Goal: Navigation & Orientation: Find specific page/section

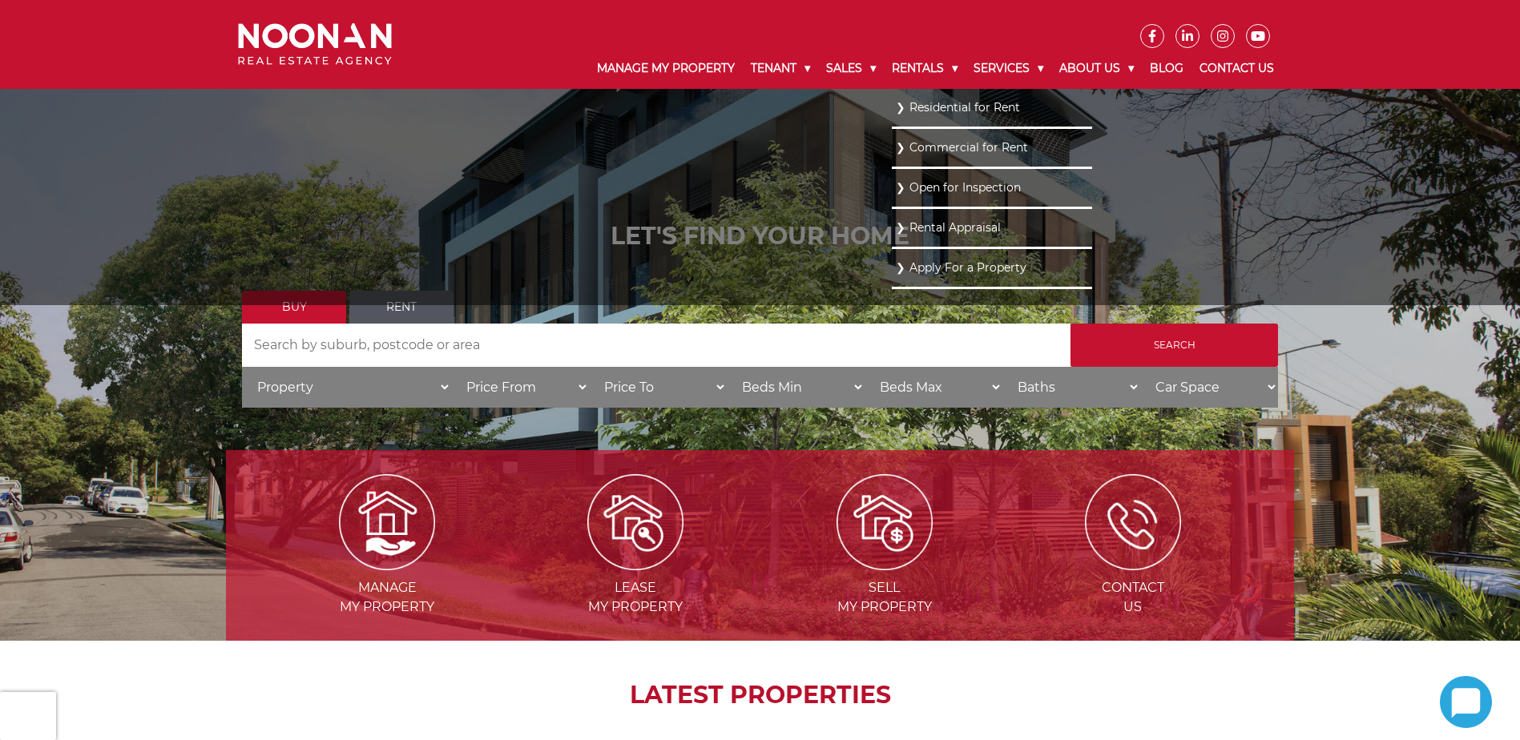
click at [931, 106] on link "Residential for Rent" at bounding box center [992, 108] width 192 height 22
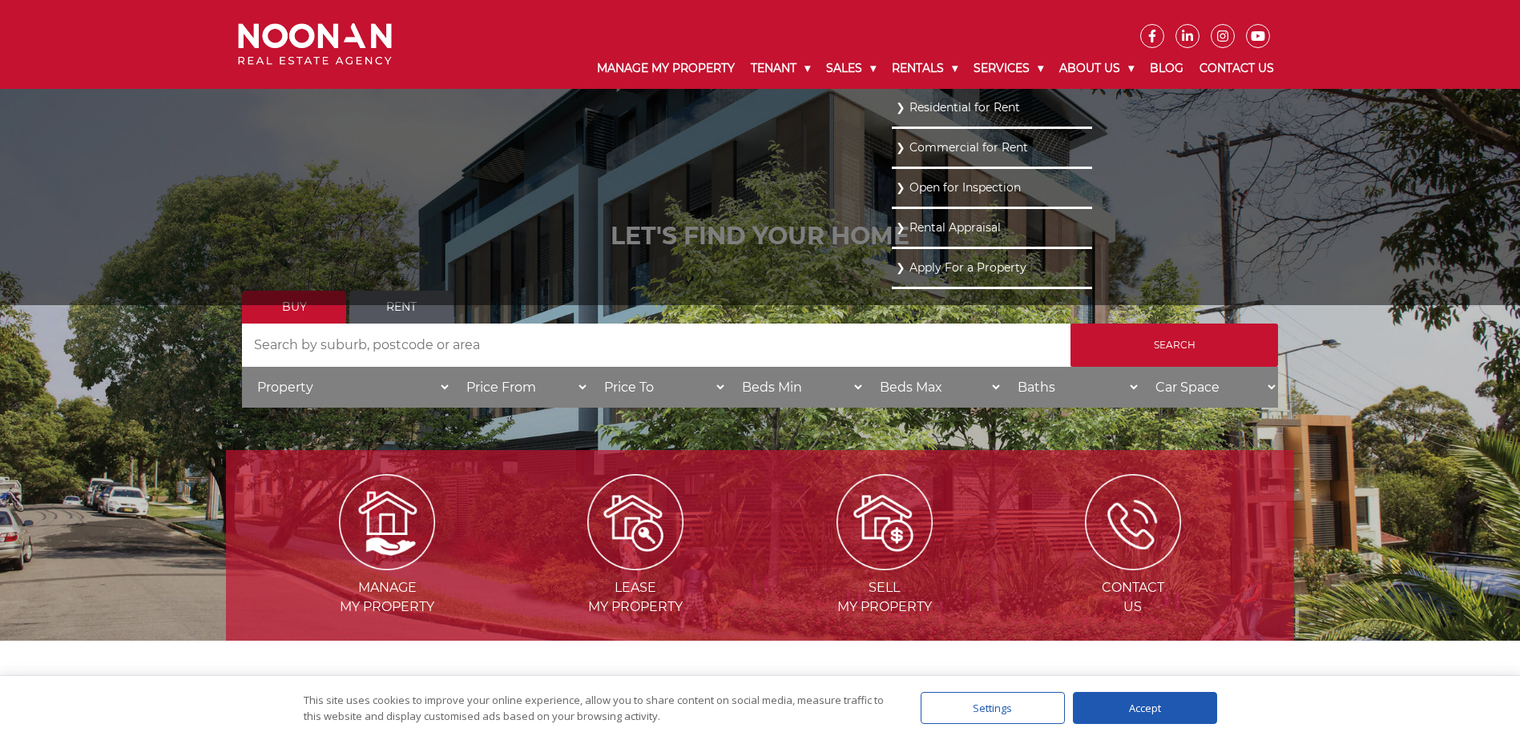
click at [932, 110] on link "Residential for Rent" at bounding box center [992, 108] width 192 height 22
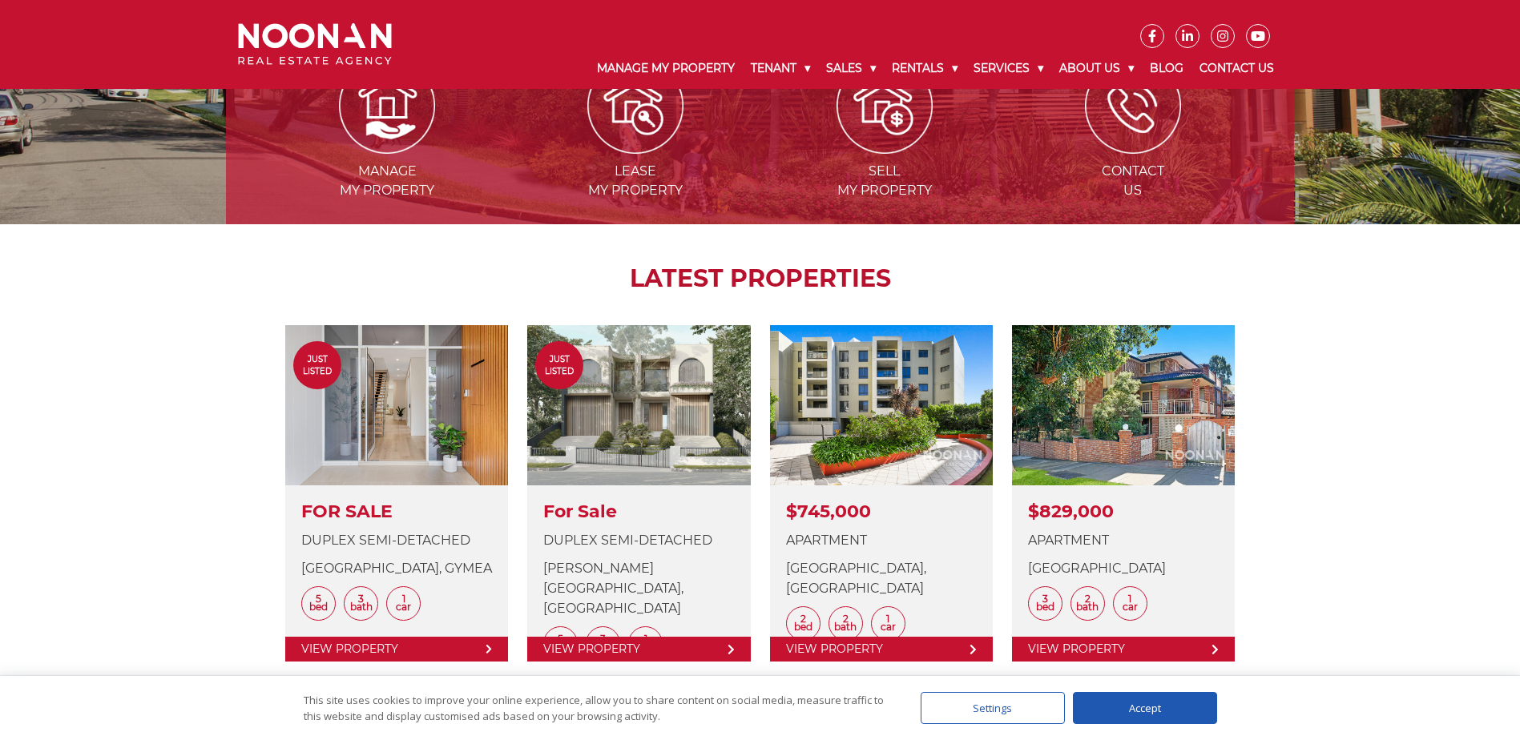
scroll to position [561, 0]
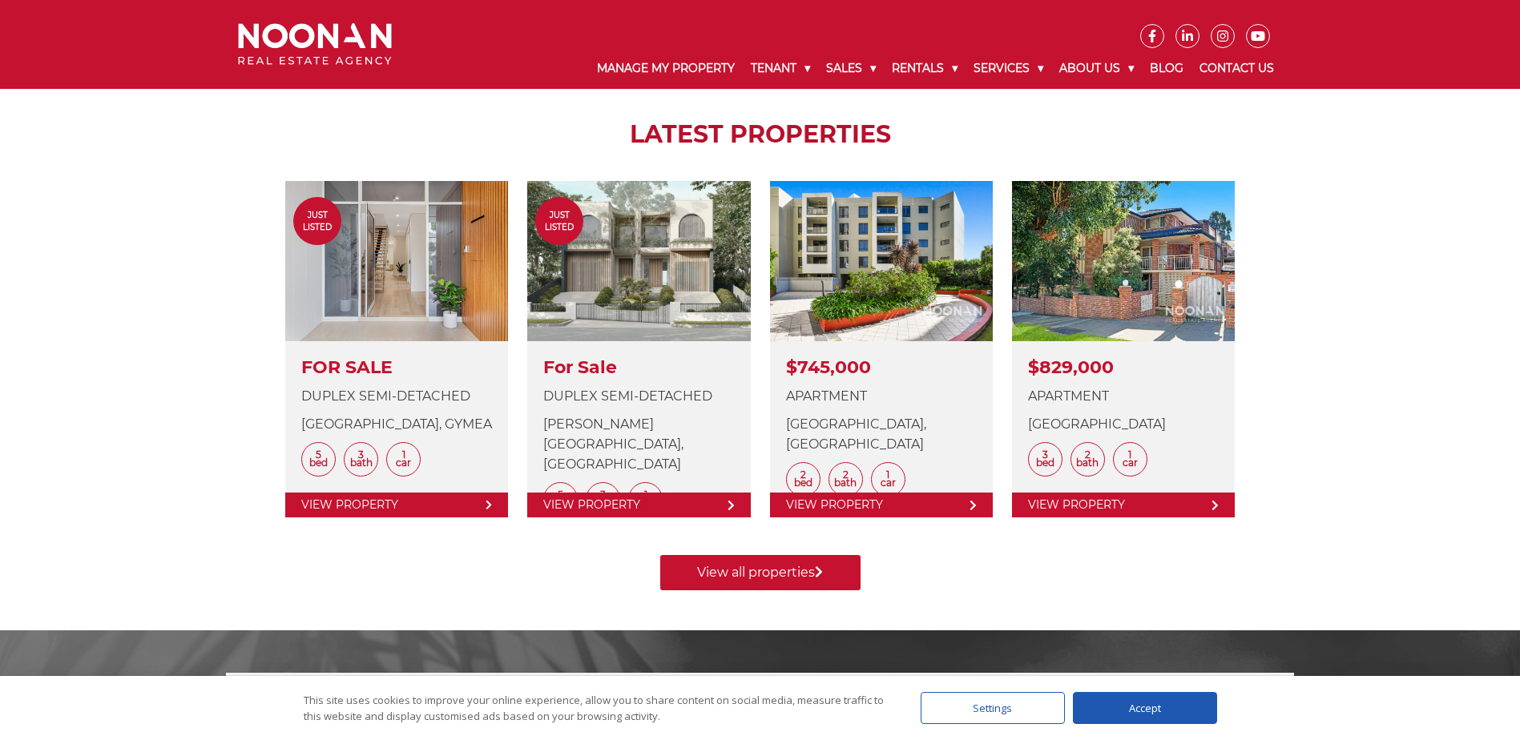
click at [1170, 711] on div "Accept" at bounding box center [1145, 708] width 144 height 32
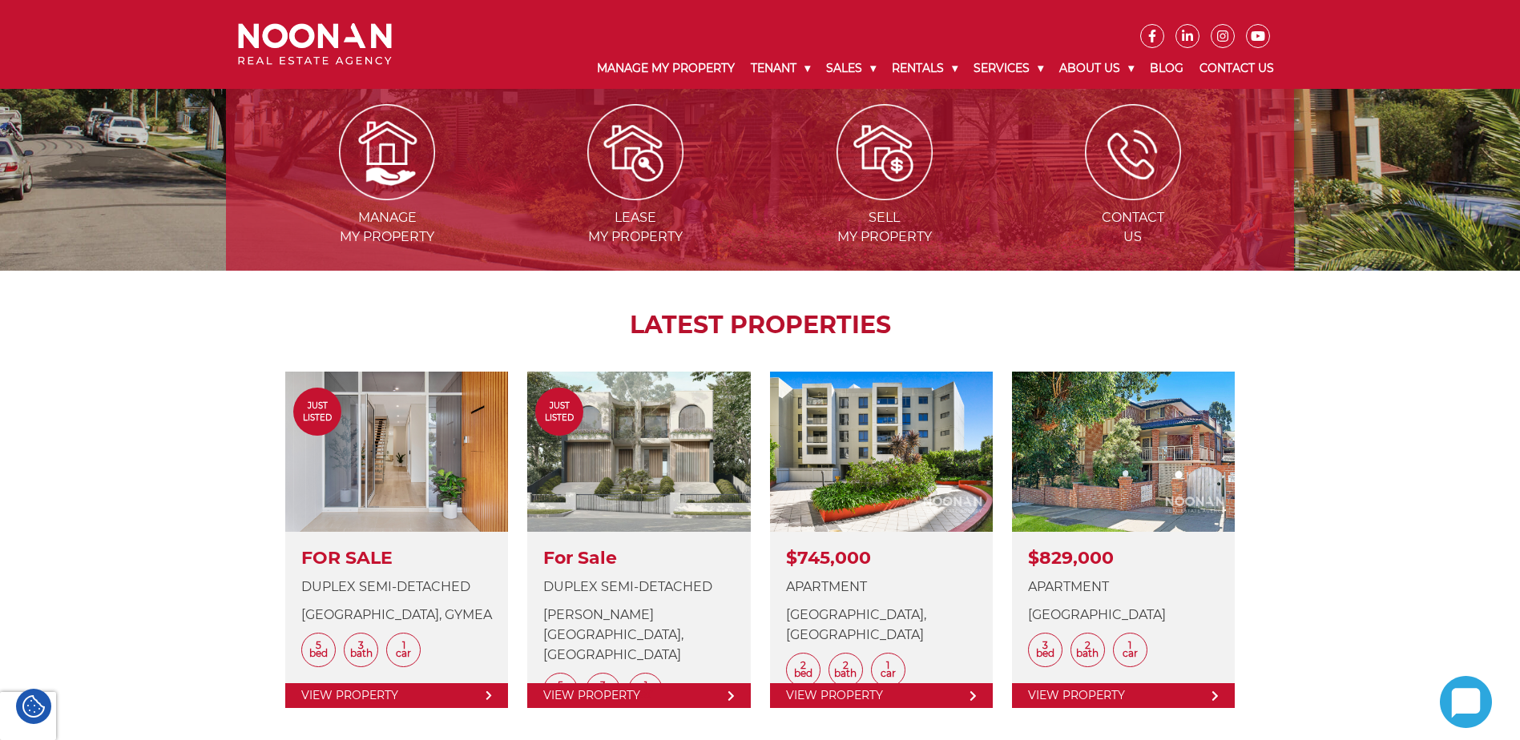
scroll to position [80, 0]
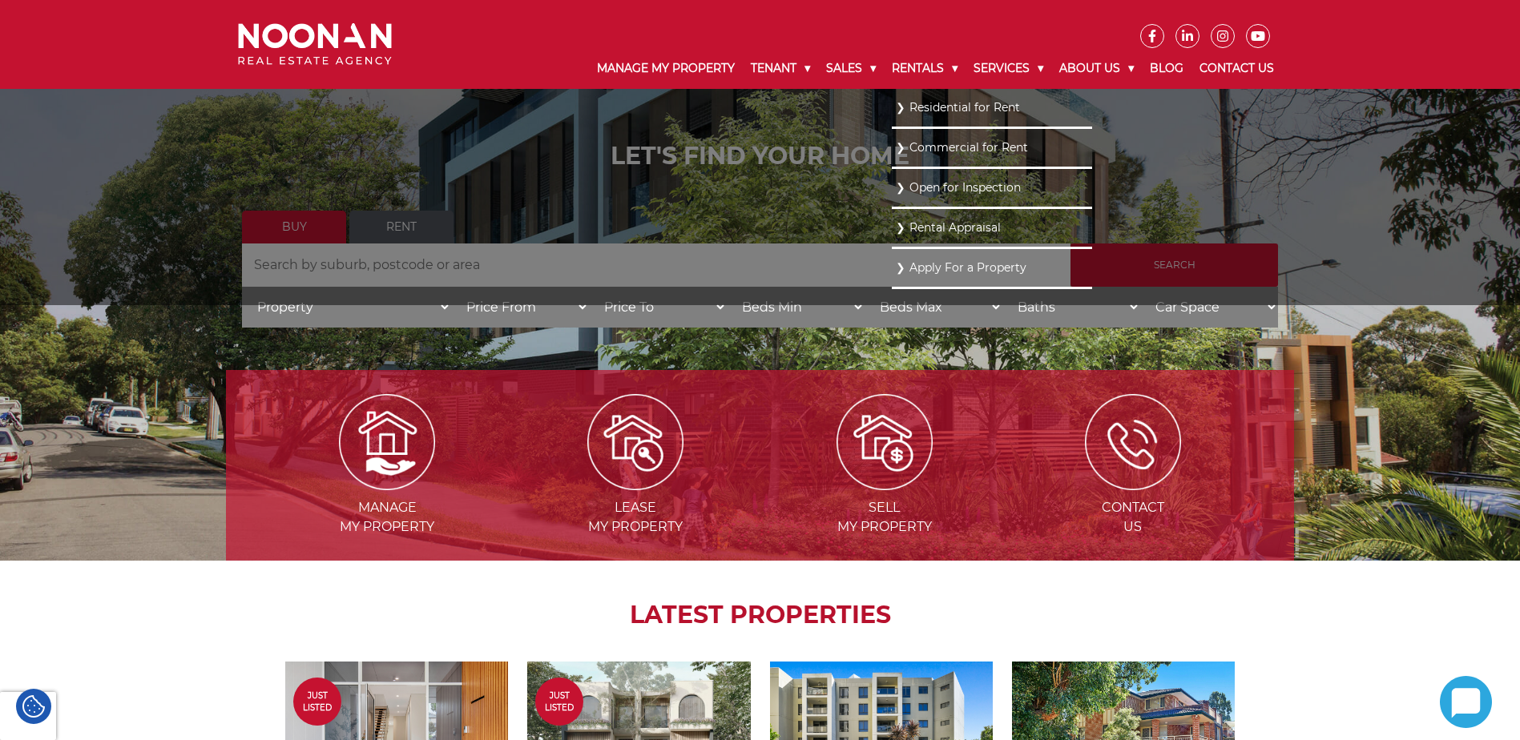
click at [924, 111] on link "Residential for Rent" at bounding box center [992, 108] width 192 height 22
